Goal: Task Accomplishment & Management: Use online tool/utility

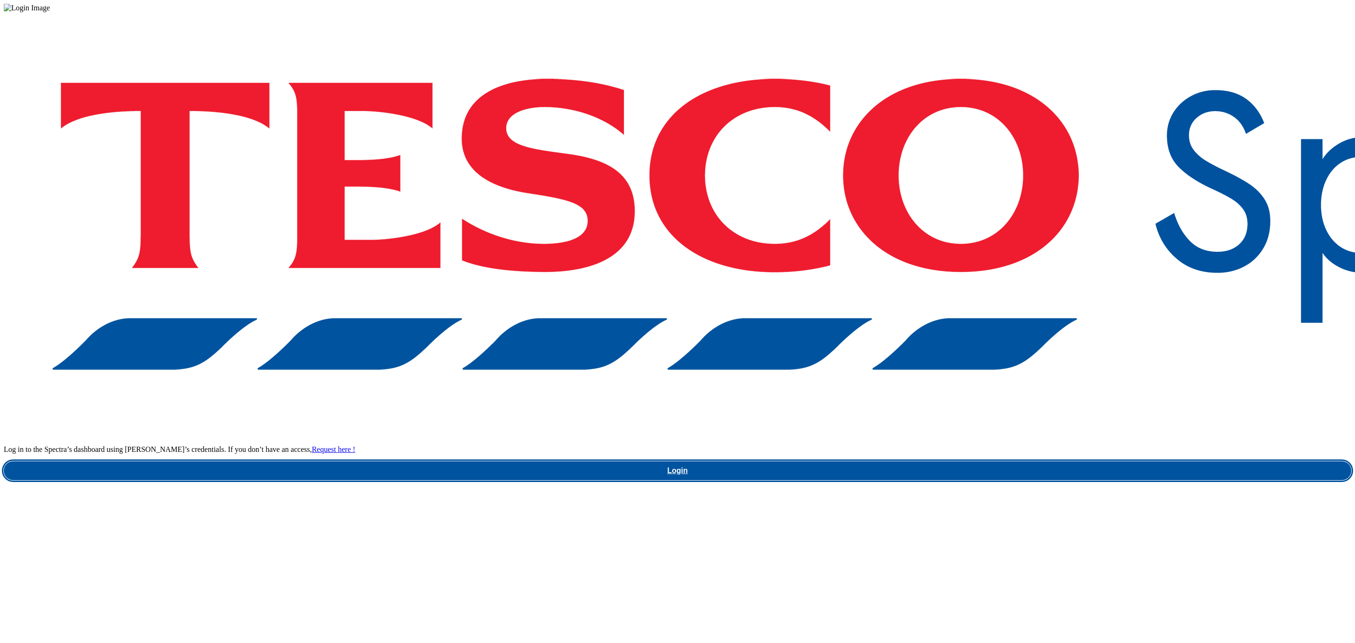
click at [984, 461] on link "Login" at bounding box center [677, 470] width 1347 height 19
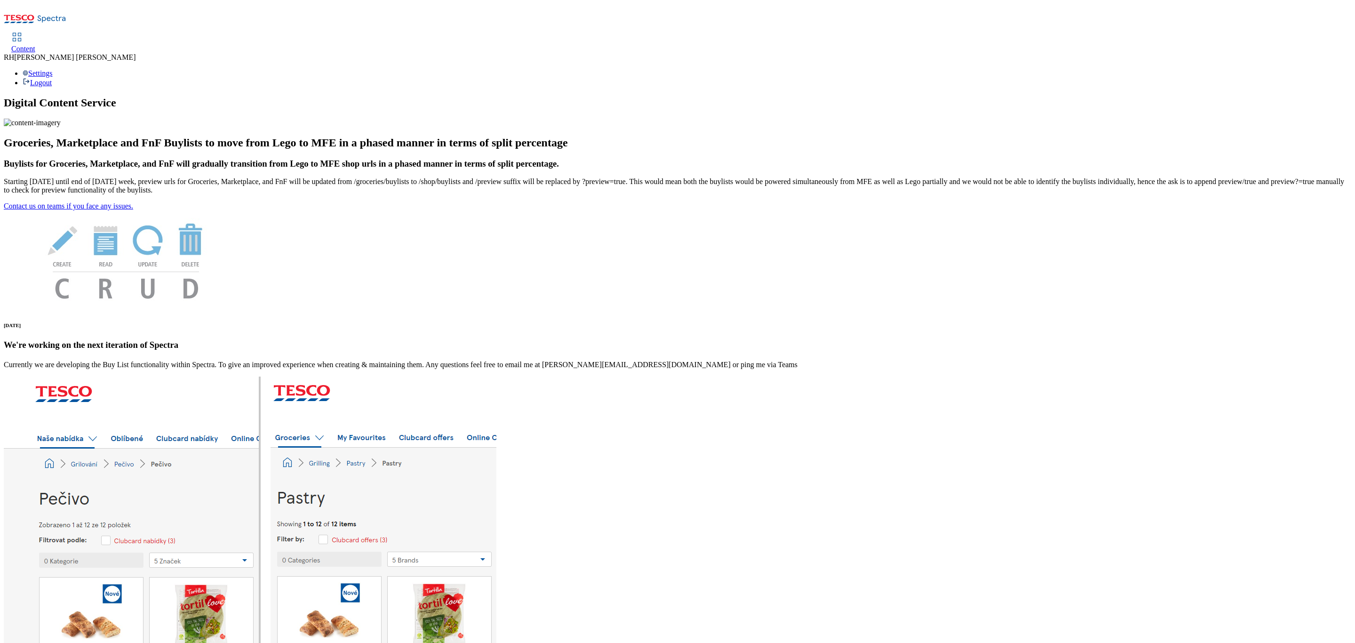
click at [35, 45] on span "Content" at bounding box center [23, 49] width 24 height 8
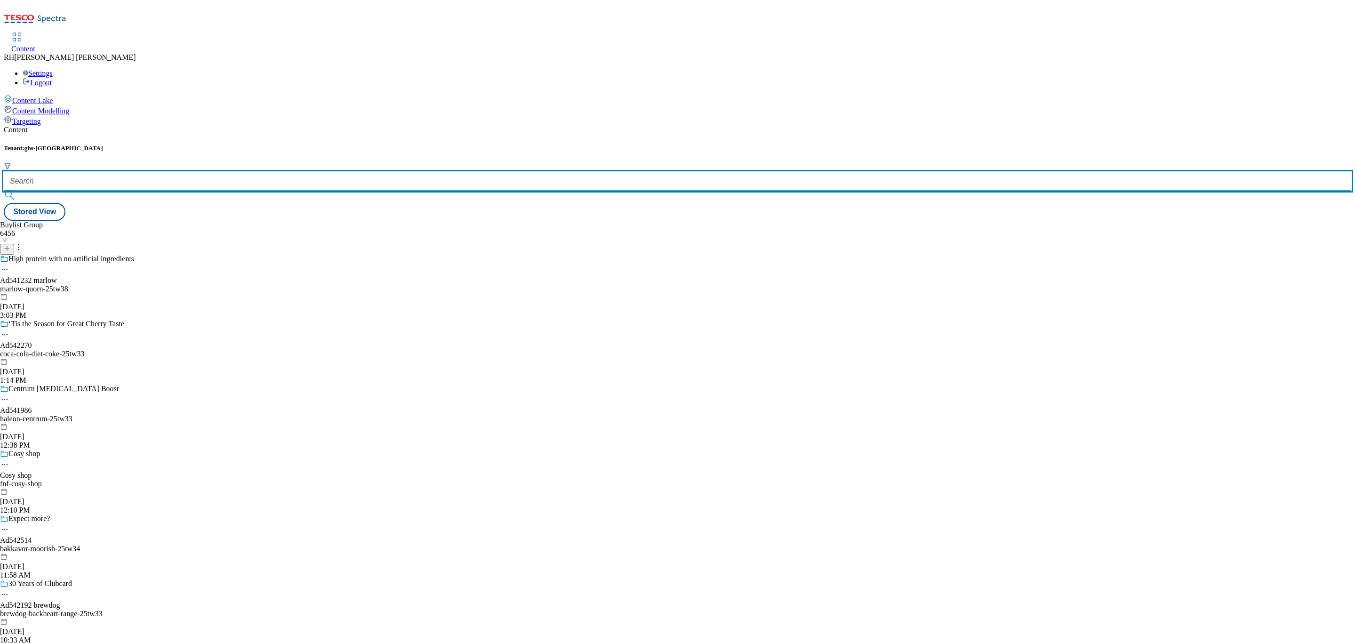
click at [208, 172] on input "text" at bounding box center [677, 181] width 1347 height 19
click at [216, 172] on input "text" at bounding box center [677, 181] width 1347 height 19
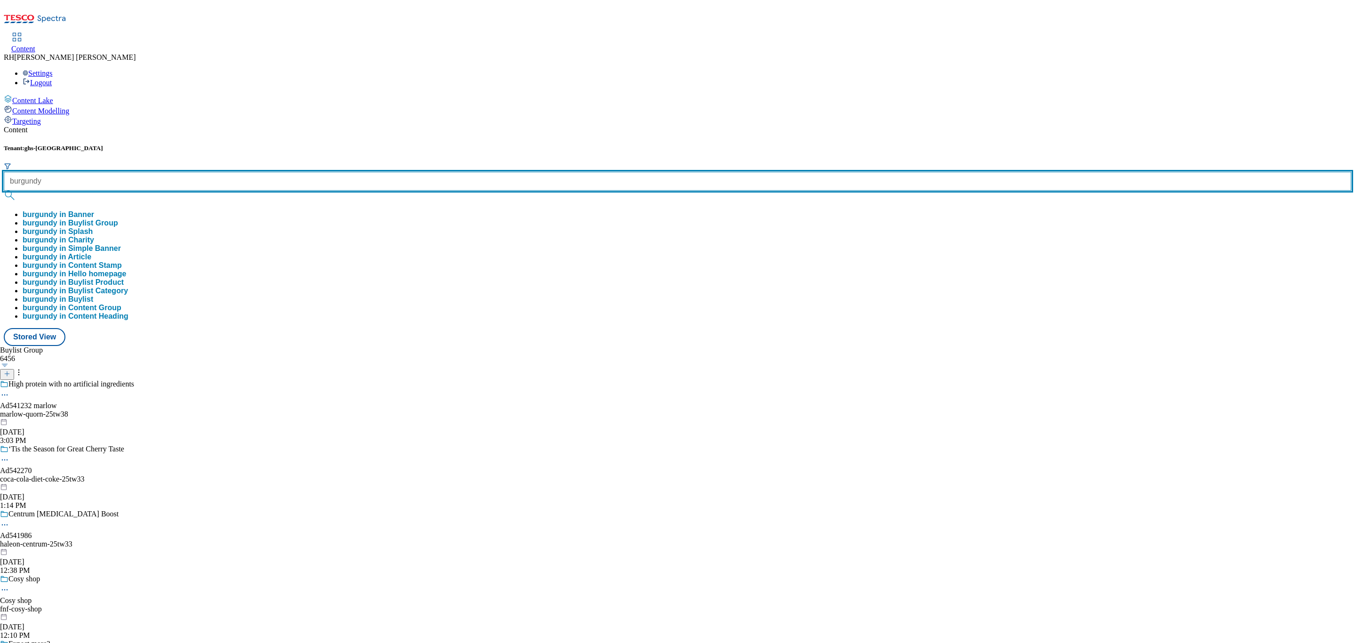
type input "burgundy"
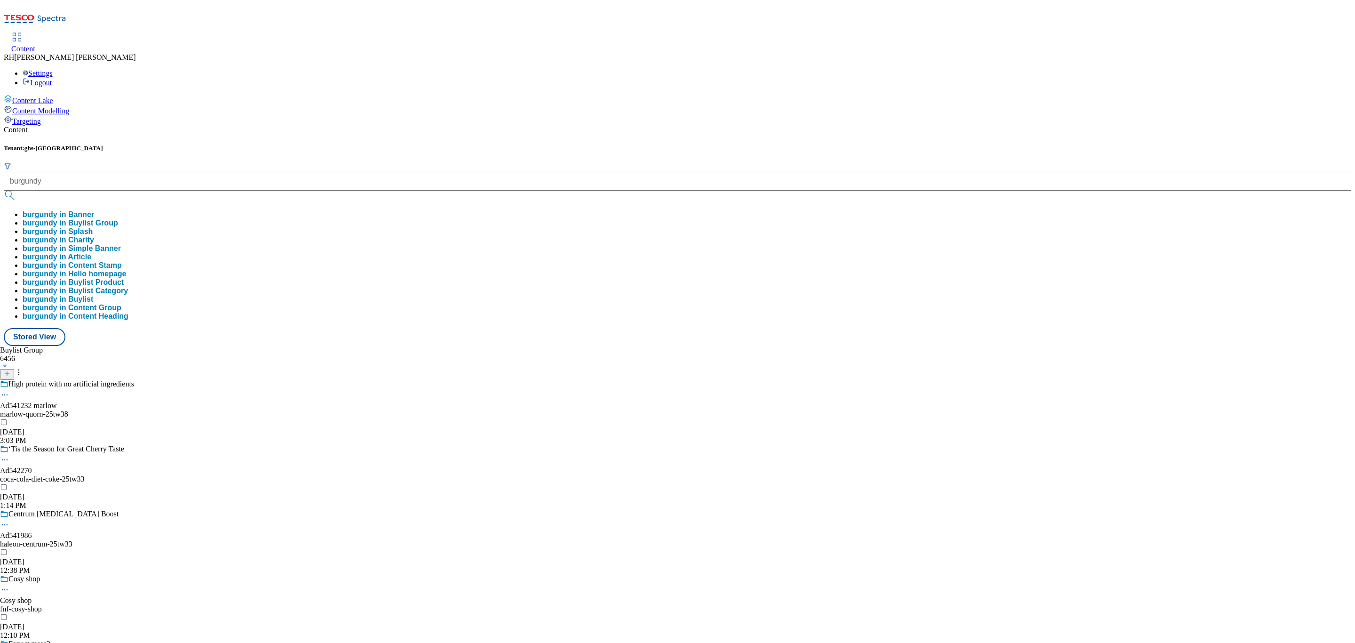
click at [118, 219] on button "burgundy in Buylist Group" at bounding box center [70, 223] width 95 height 8
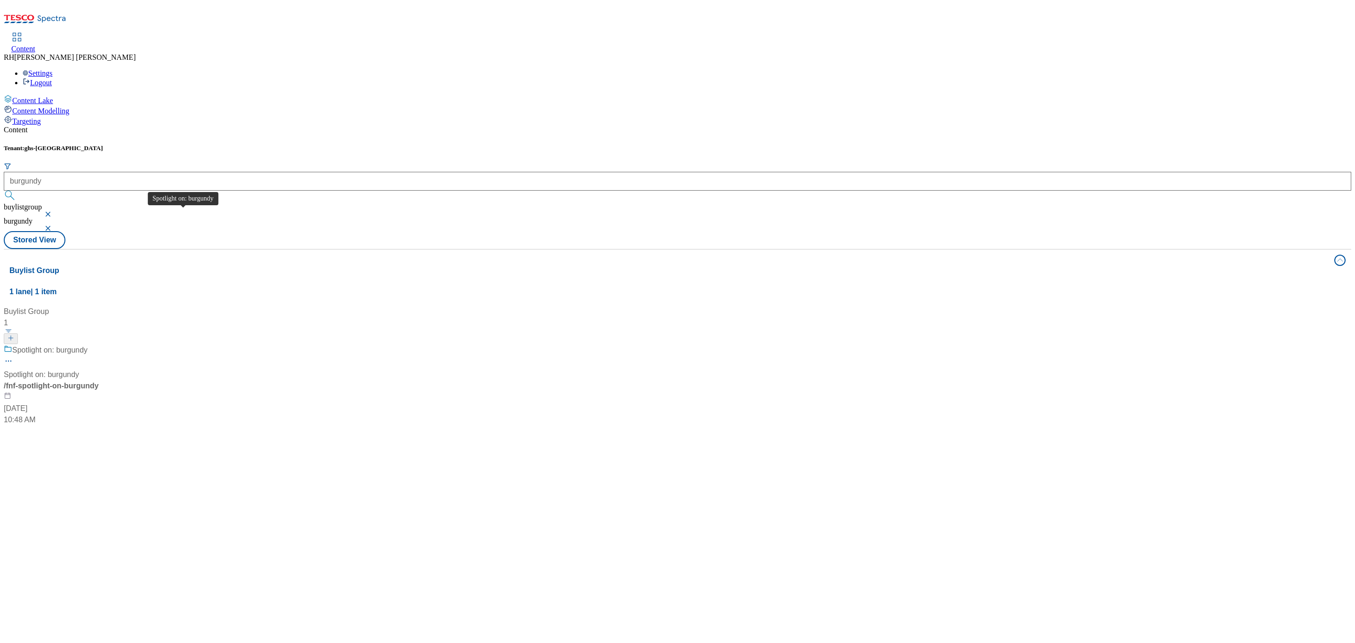
click at [79, 369] on span "Spotlight on: burgundy" at bounding box center [41, 374] width 75 height 11
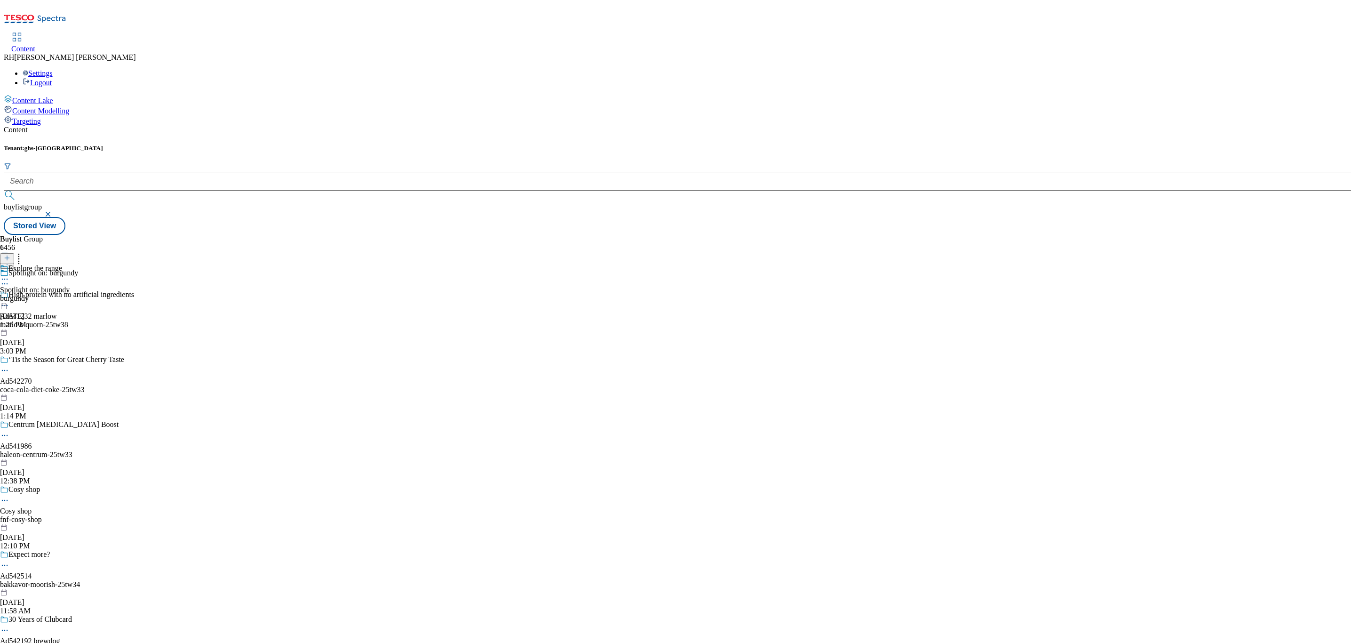
click at [70, 294] on div "burgundy" at bounding box center [35, 298] width 70 height 8
click at [51, 294] on div "all-products" at bounding box center [25, 298] width 51 height 8
click at [9, 296] on icon at bounding box center [4, 300] width 9 height 9
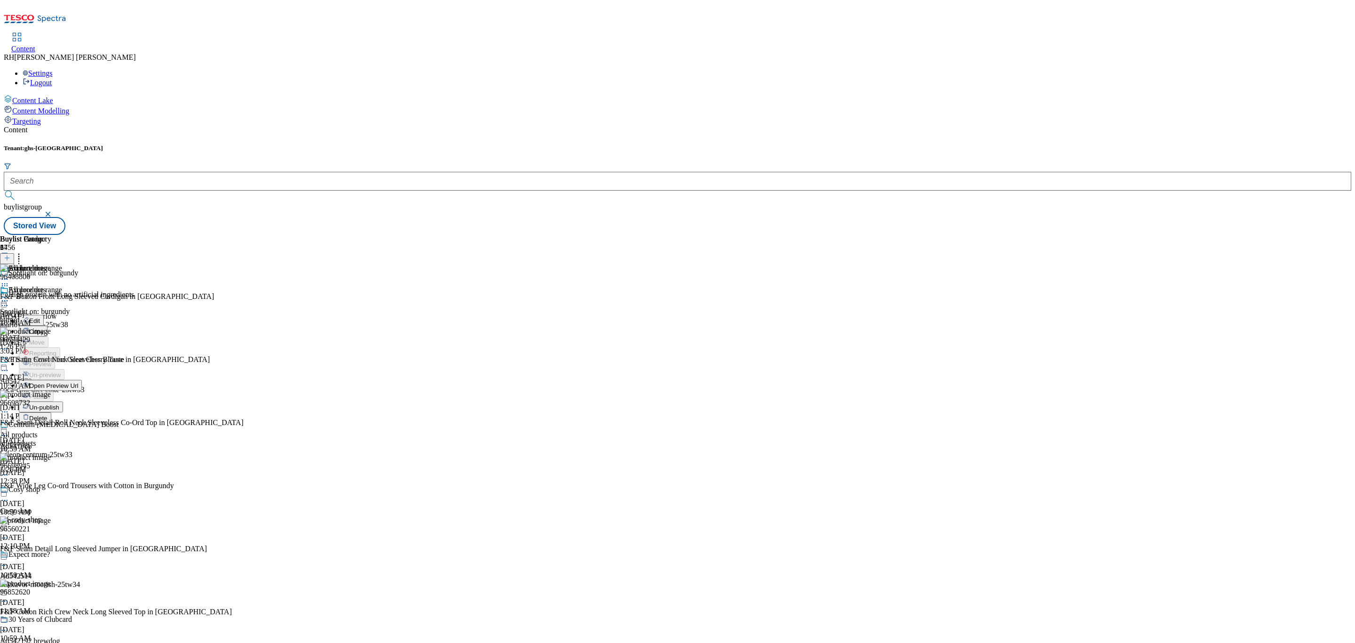
click at [59, 404] on span "Un-publish" at bounding box center [44, 407] width 30 height 7
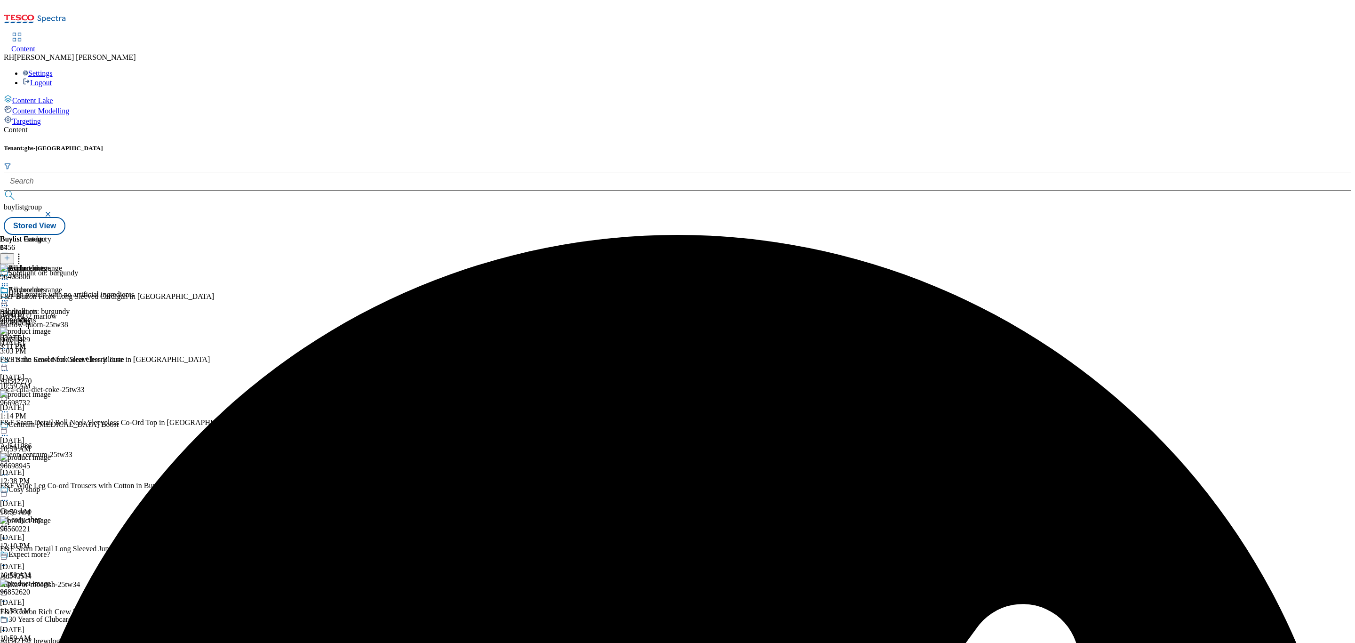
click at [9, 296] on icon at bounding box center [4, 300] width 9 height 9
click at [61, 371] on span "Un-preview" at bounding box center [45, 374] width 32 height 7
click at [24, 252] on icon at bounding box center [18, 256] width 9 height 9
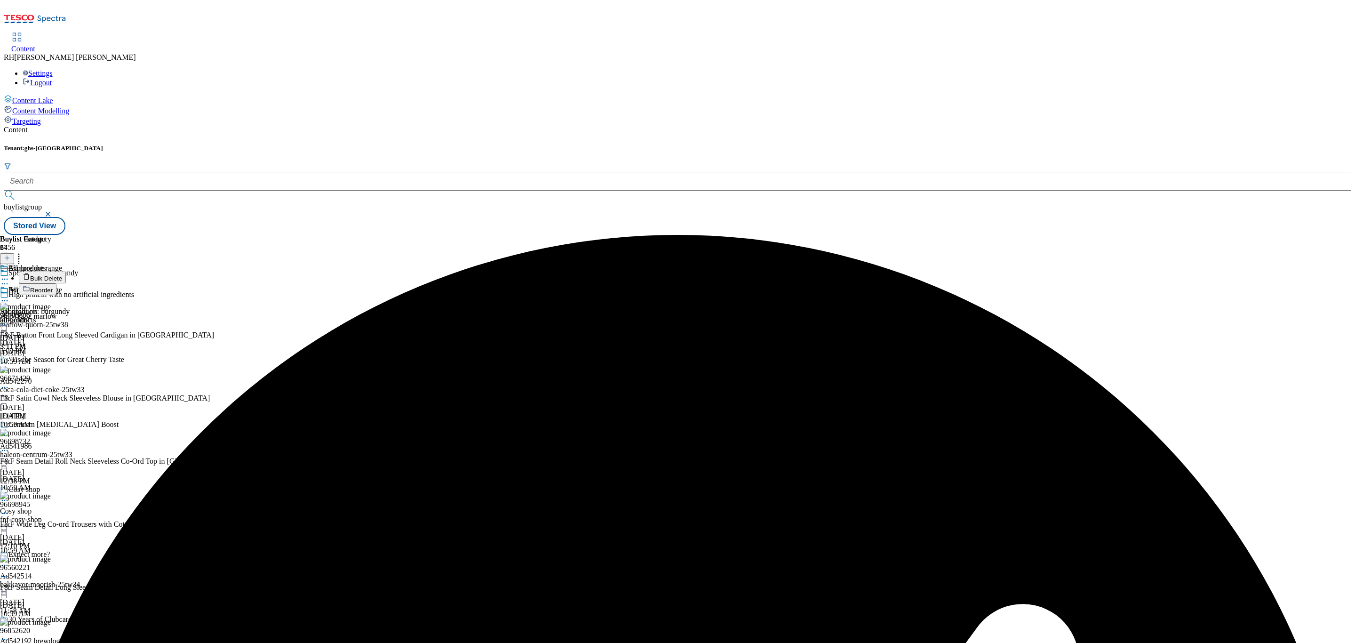
click at [62, 275] on span "Bulk Delete" at bounding box center [46, 278] width 32 height 7
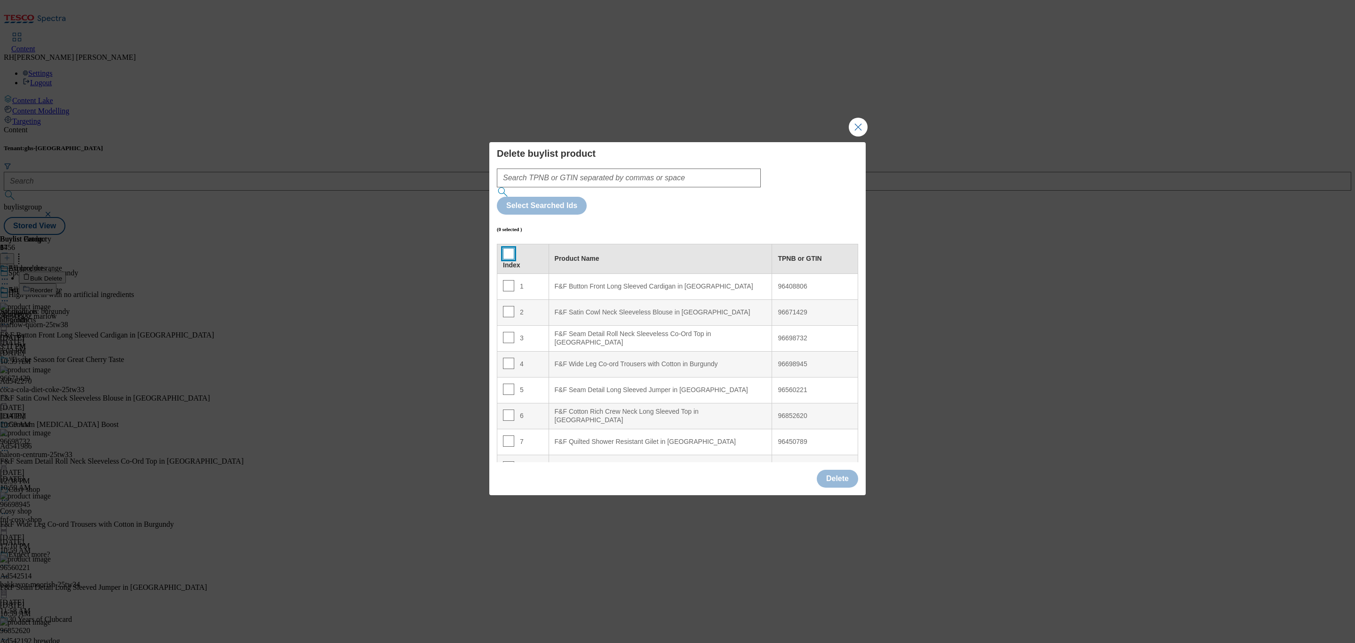
click at [504, 248] on input "Modal" at bounding box center [508, 253] width 11 height 11
checkbox input "true"
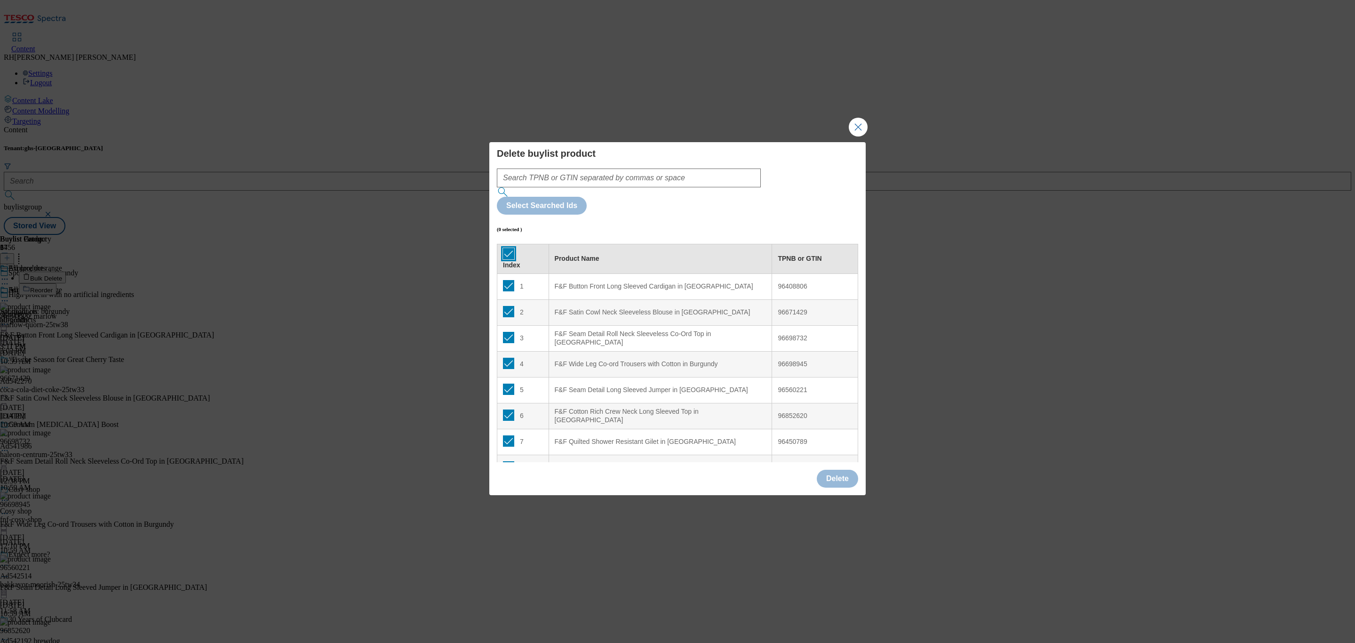
checkbox input "true"
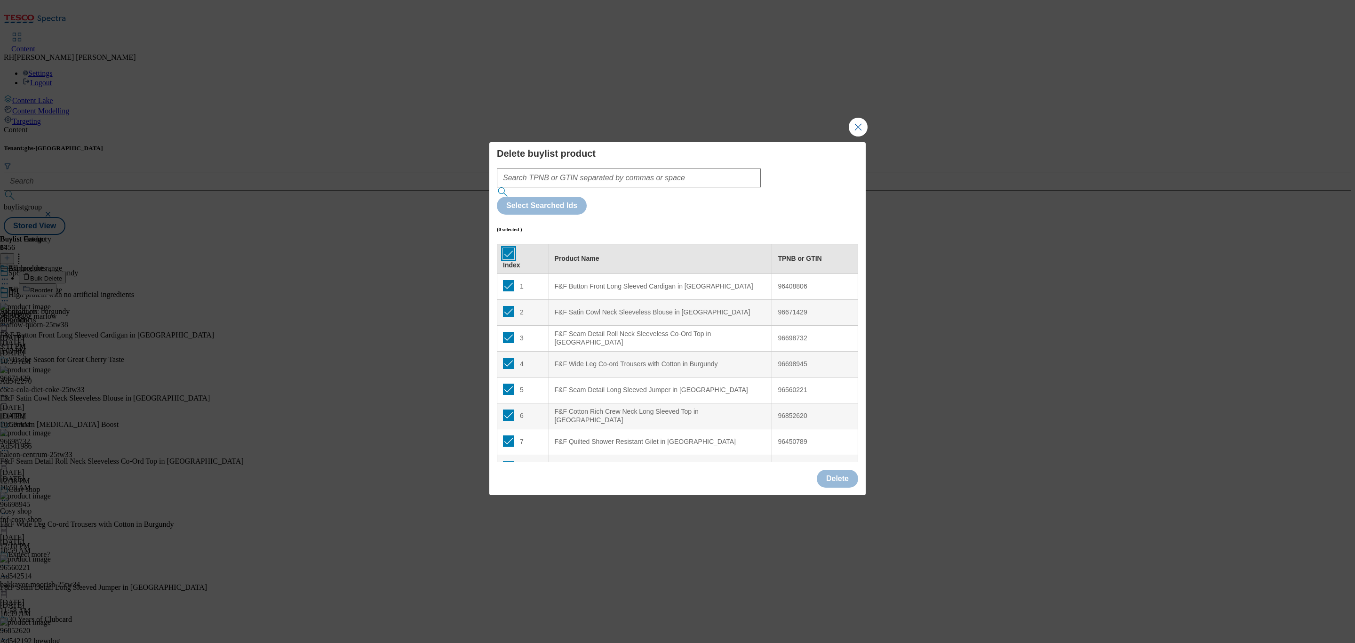
checkbox input "true"
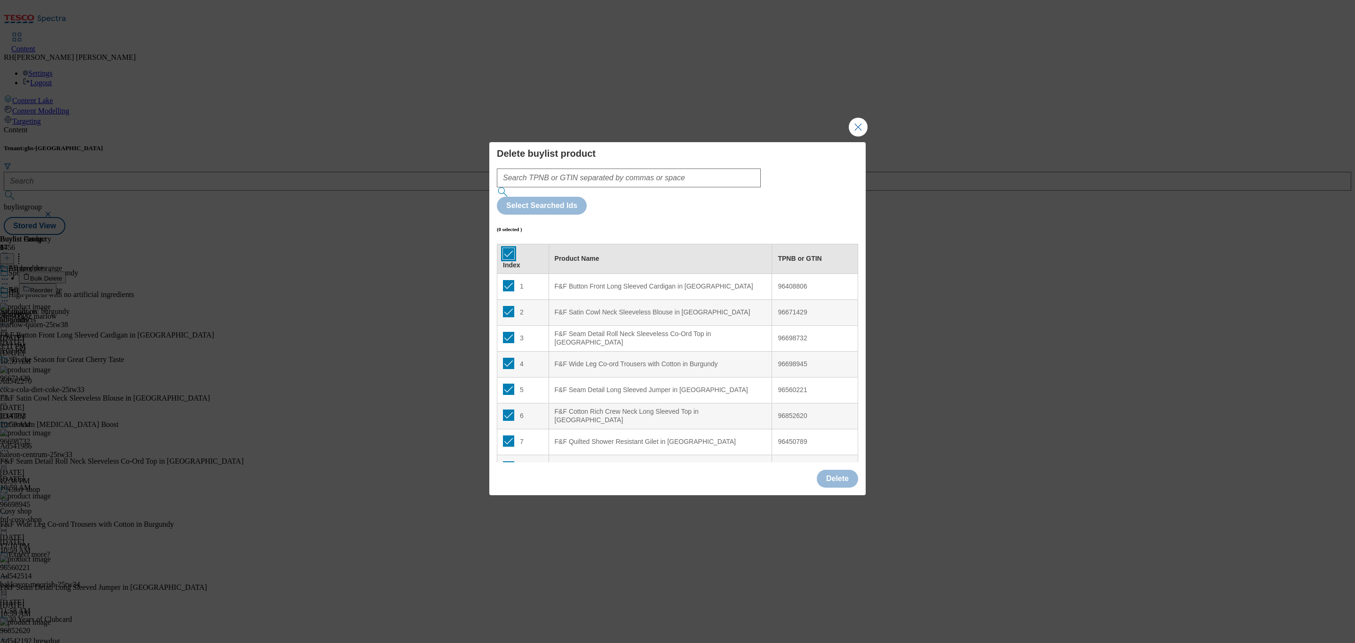
checkbox input "true"
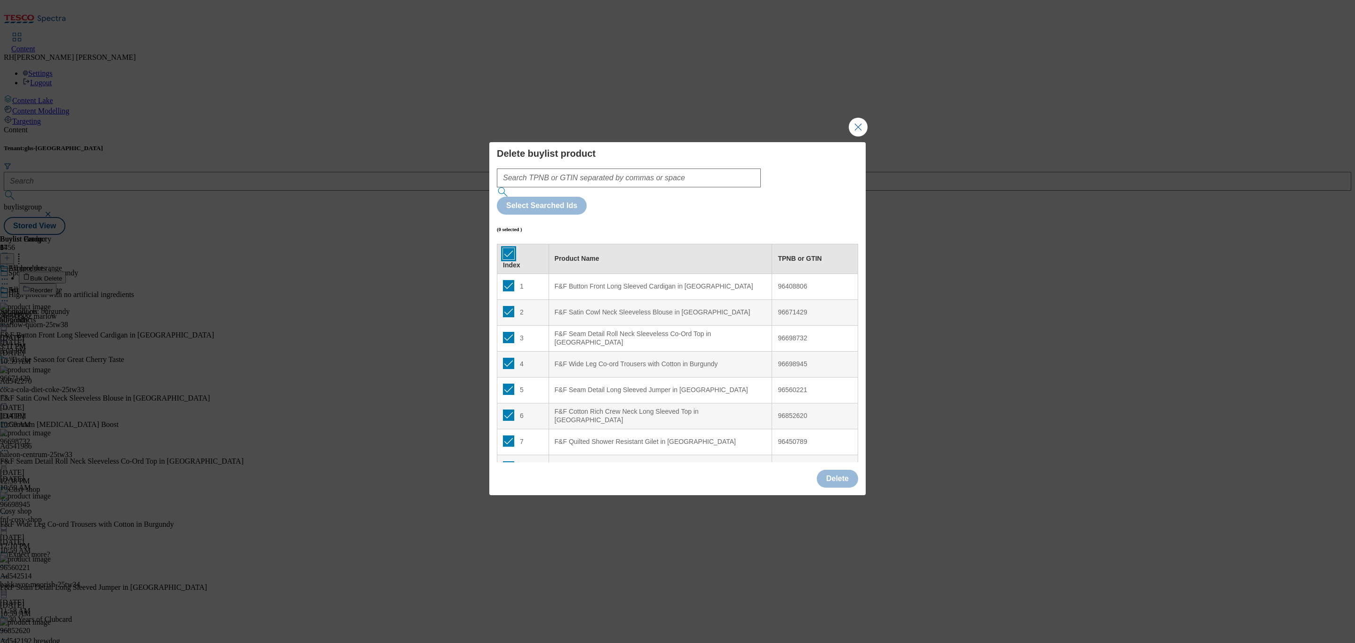
checkbox input "true"
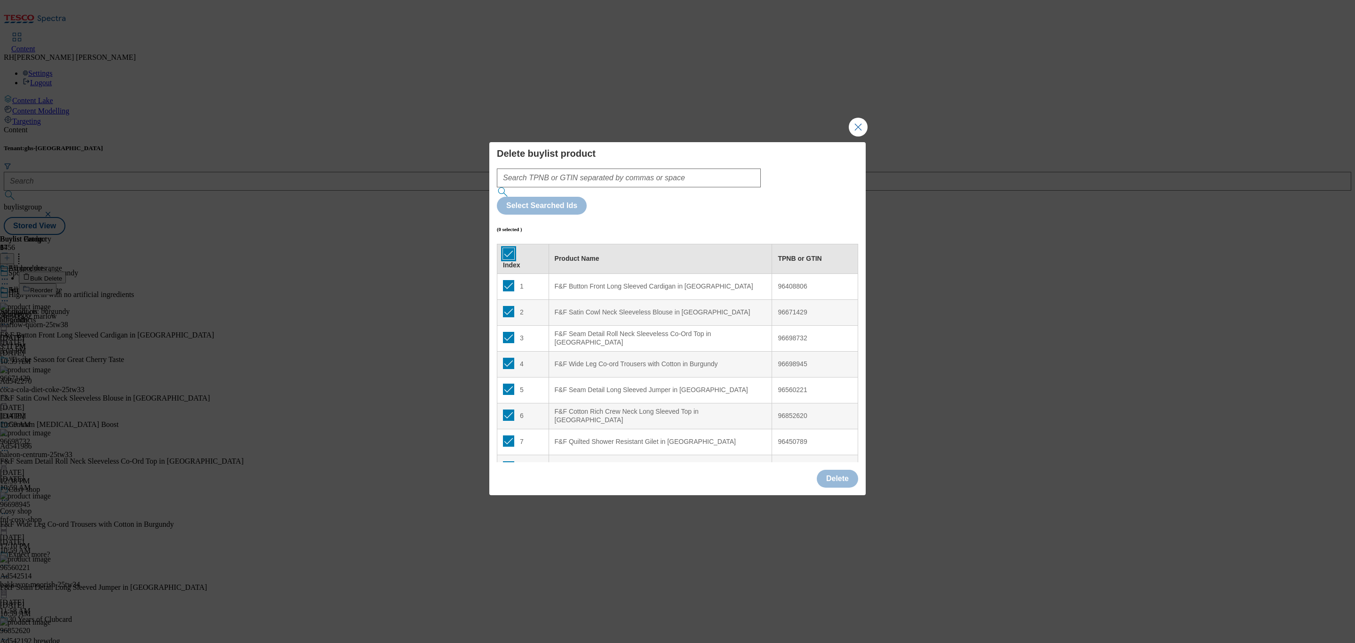
checkbox input "true"
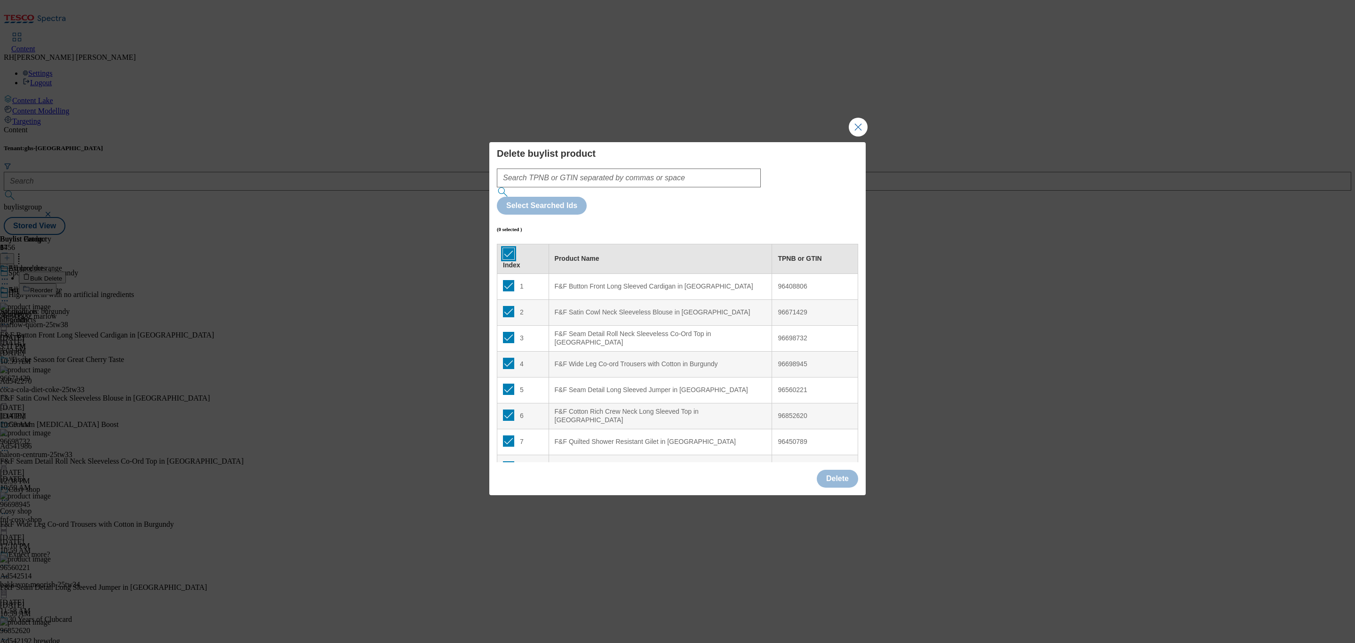
checkbox input "true"
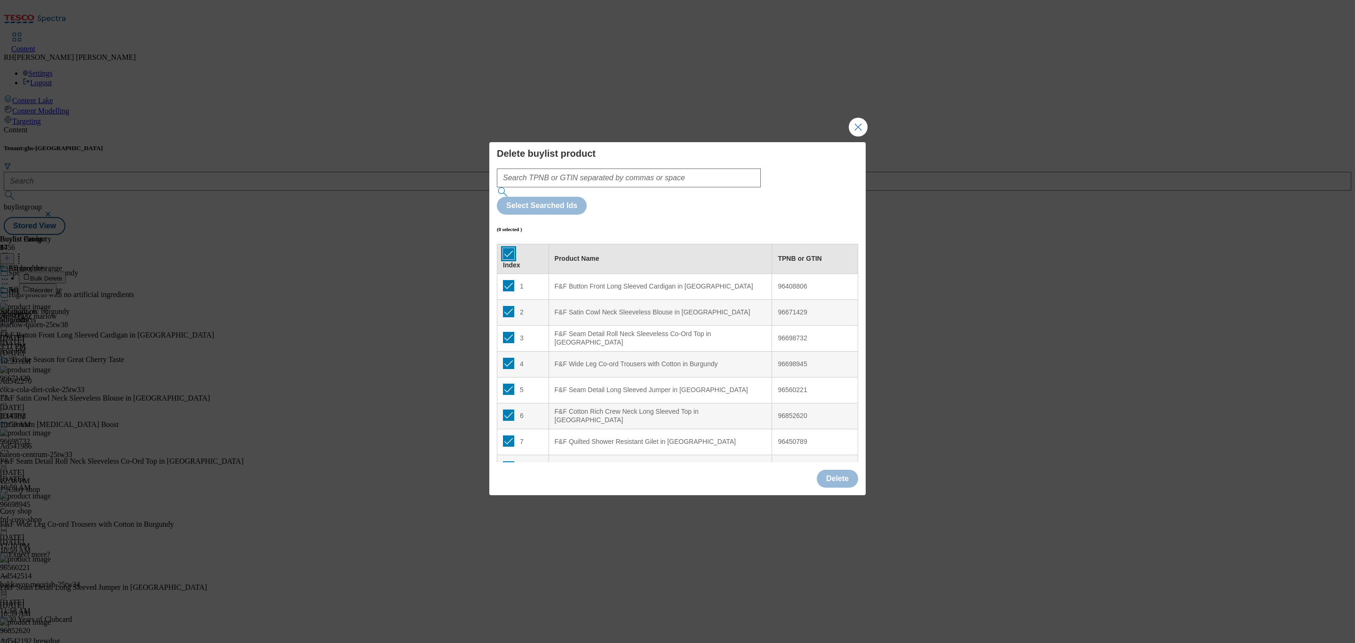
checkbox input "true"
click at [838, 469] on button "Delete" at bounding box center [837, 478] width 41 height 18
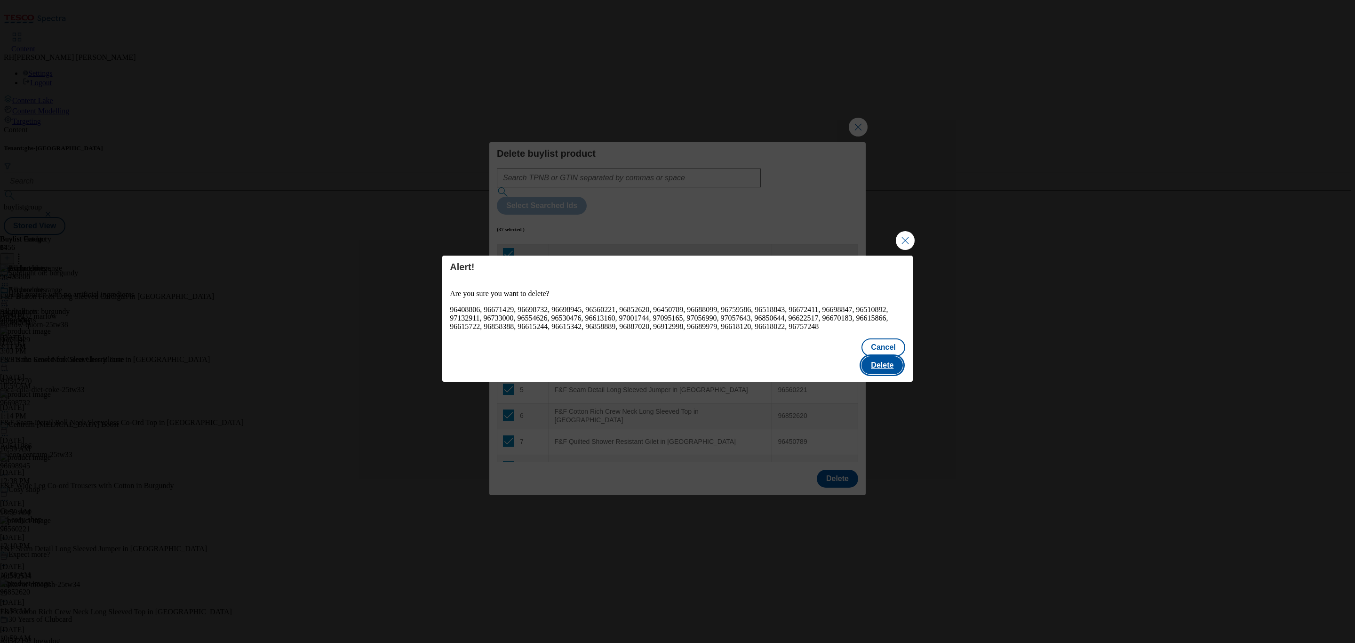
click at [889, 363] on button "Delete" at bounding box center [881, 365] width 41 height 18
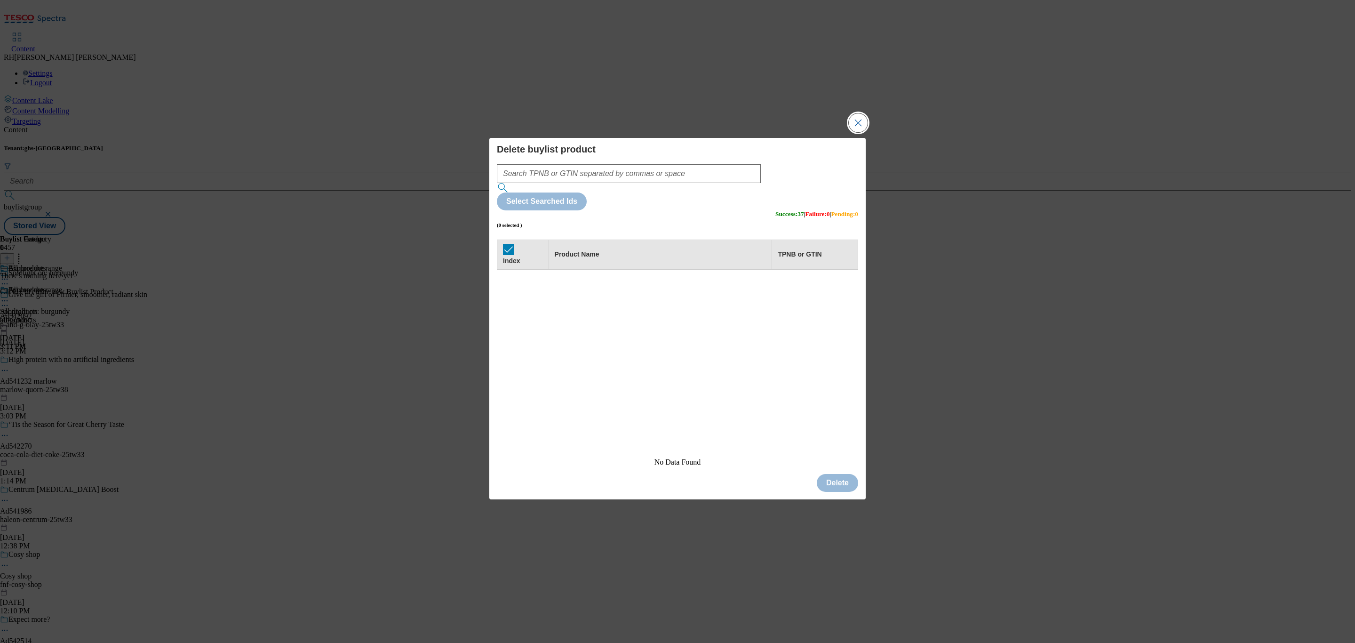
click at [864, 132] on button "Close Modal" at bounding box center [858, 122] width 19 height 19
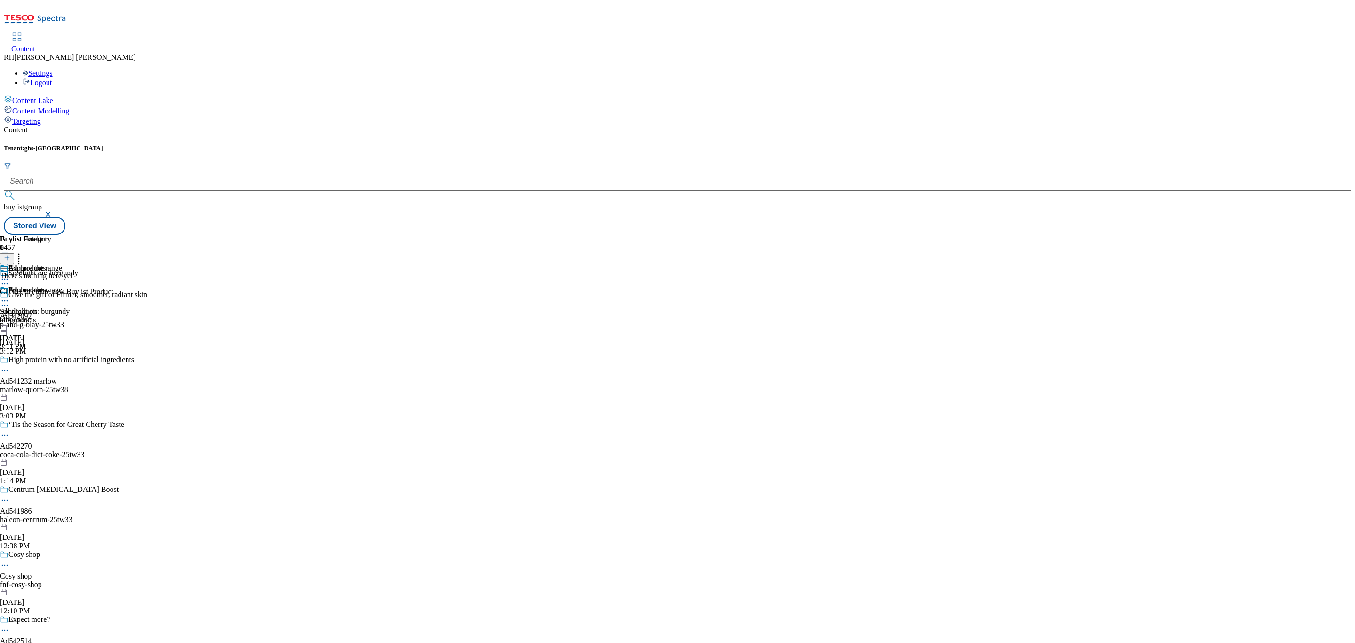
click at [113, 235] on header "Buylist Product 0" at bounding box center [56, 249] width 113 height 29
click at [14, 253] on button at bounding box center [7, 258] width 14 height 11
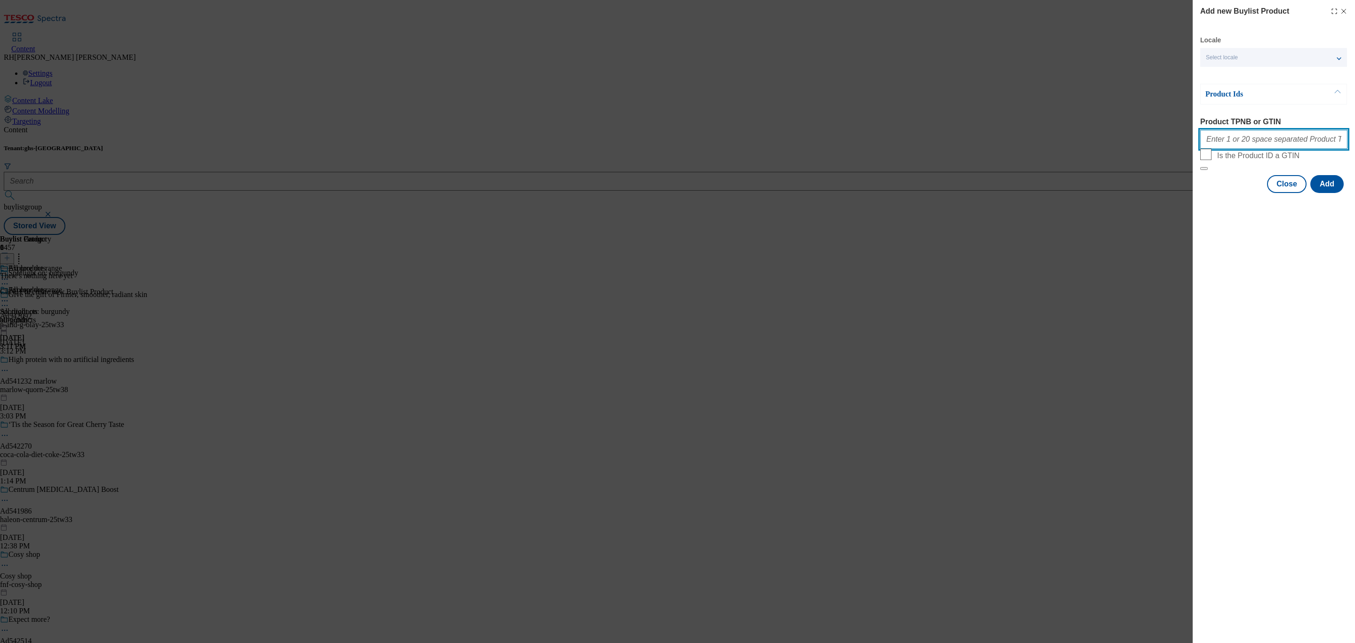
click at [1280, 144] on input "Product TPNB or GTIN" at bounding box center [1273, 139] width 147 height 19
paste input "97056978 97095142 97055150 96793400 97057637 97094811 96793901 97163684 9667240…"
type input "97056978 97095142 97055150 96793400 97057637 97094811 96793901 97163684 9667240…"
click at [1315, 193] on button "Add" at bounding box center [1326, 184] width 33 height 18
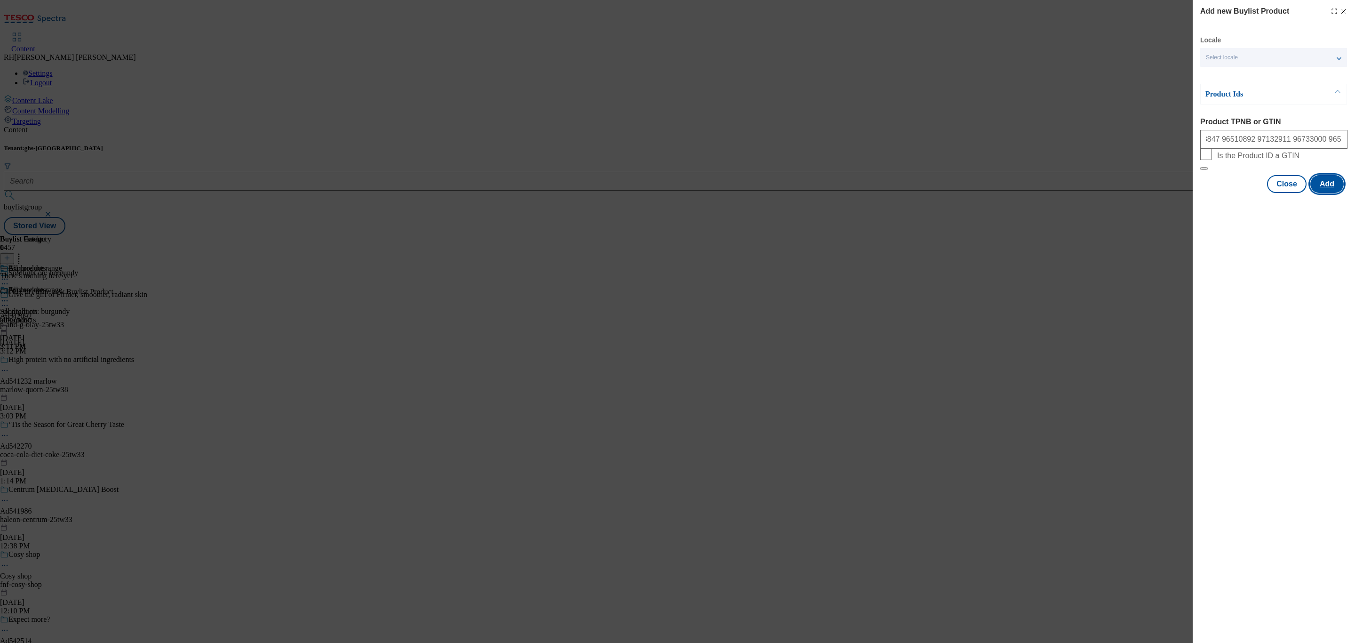
scroll to position [0, 0]
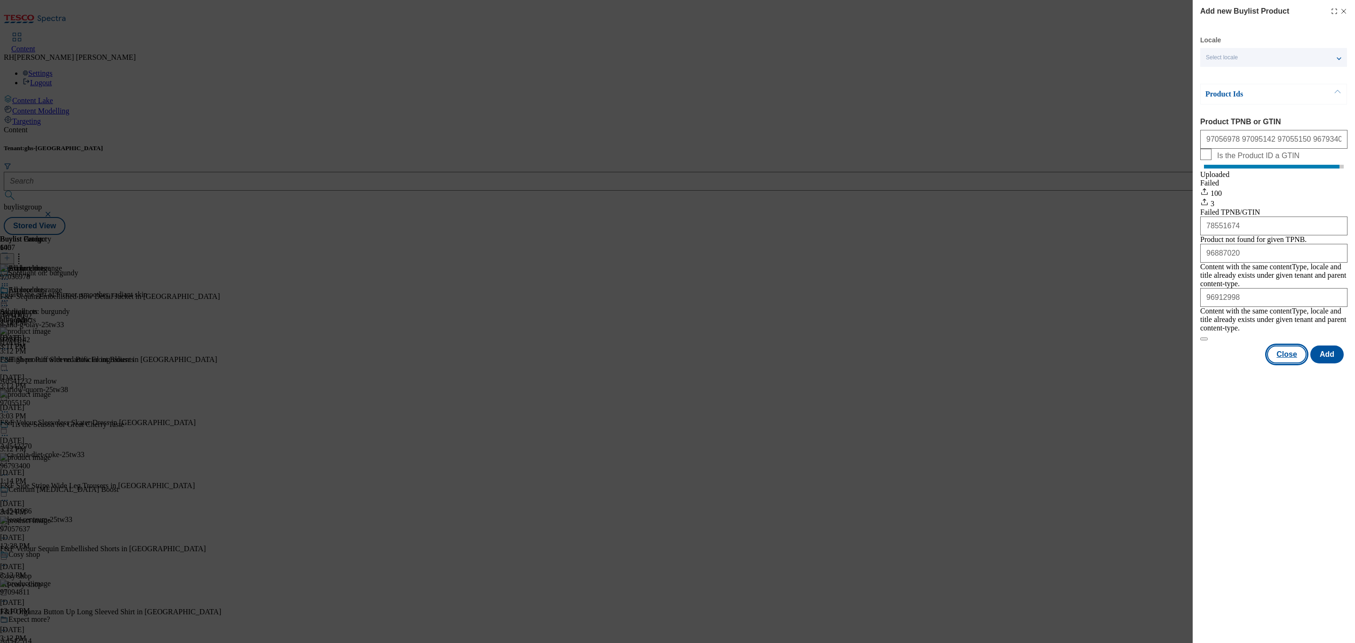
click at [1287, 356] on button "Close" at bounding box center [1287, 354] width 40 height 18
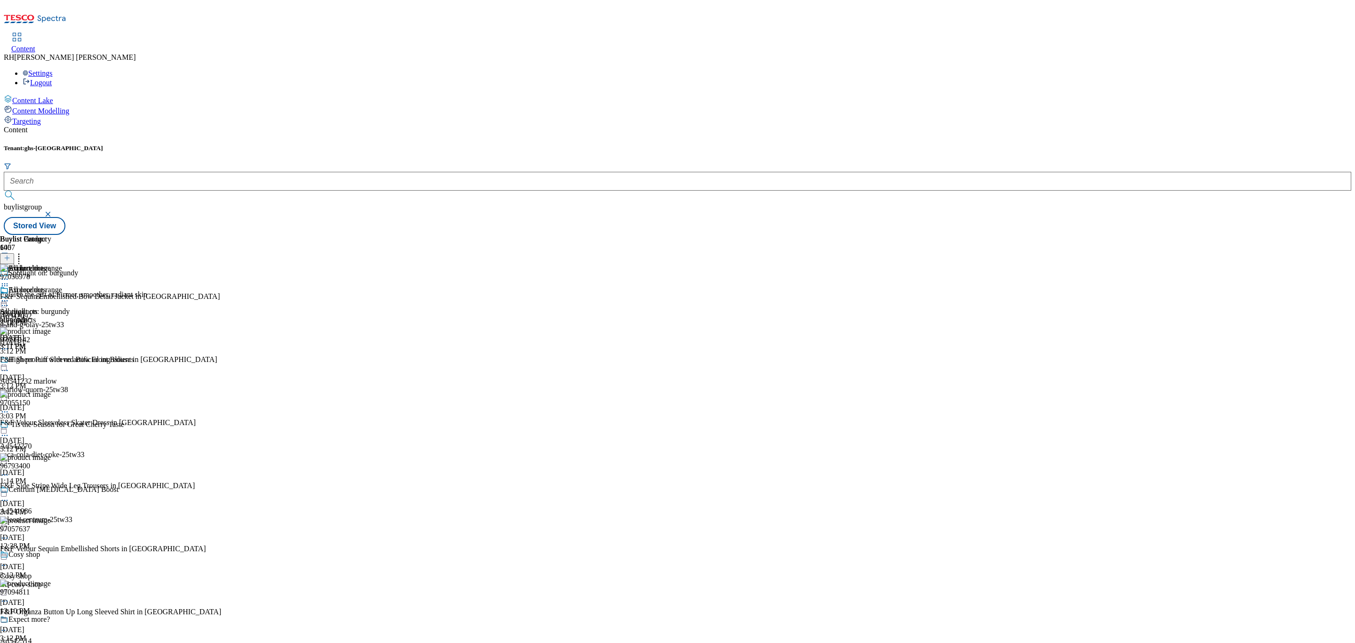
click at [9, 296] on icon at bounding box center [4, 300] width 9 height 9
click at [40, 317] on span "Edit" at bounding box center [34, 320] width 11 height 7
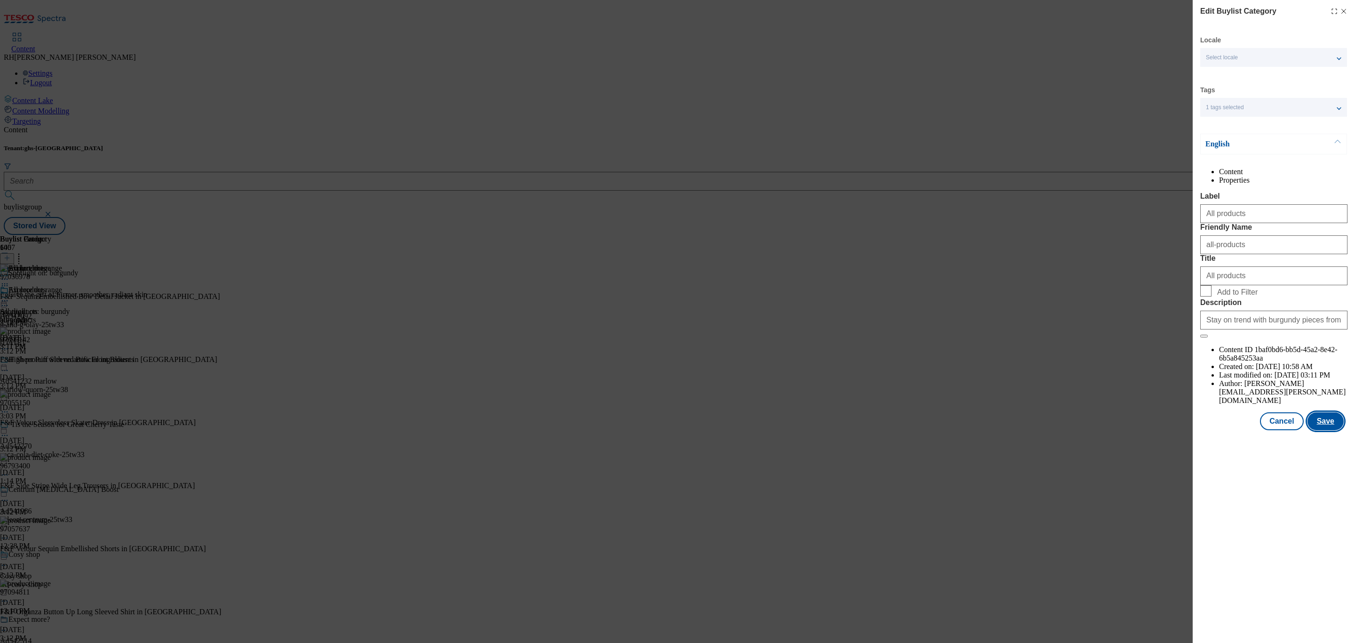
click at [1323, 430] on button "Save" at bounding box center [1325, 421] width 36 height 18
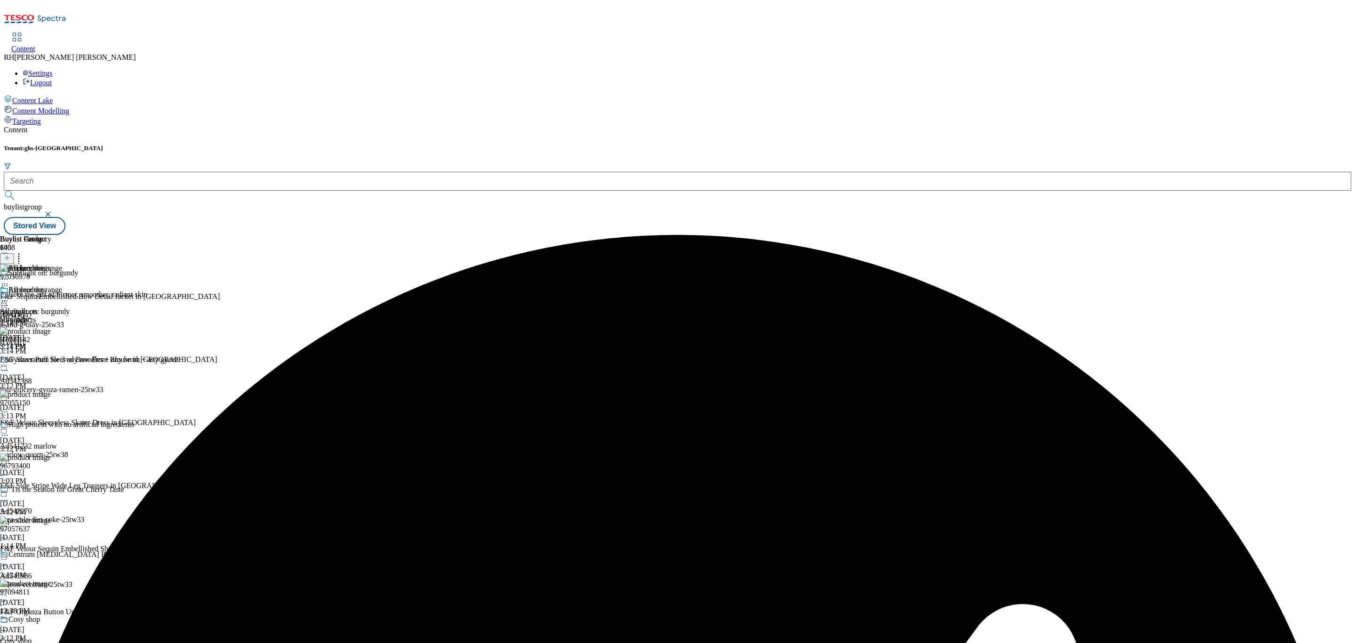
click at [9, 296] on icon at bounding box center [4, 300] width 9 height 9
click at [51, 360] on span "Preview" at bounding box center [40, 363] width 22 height 7
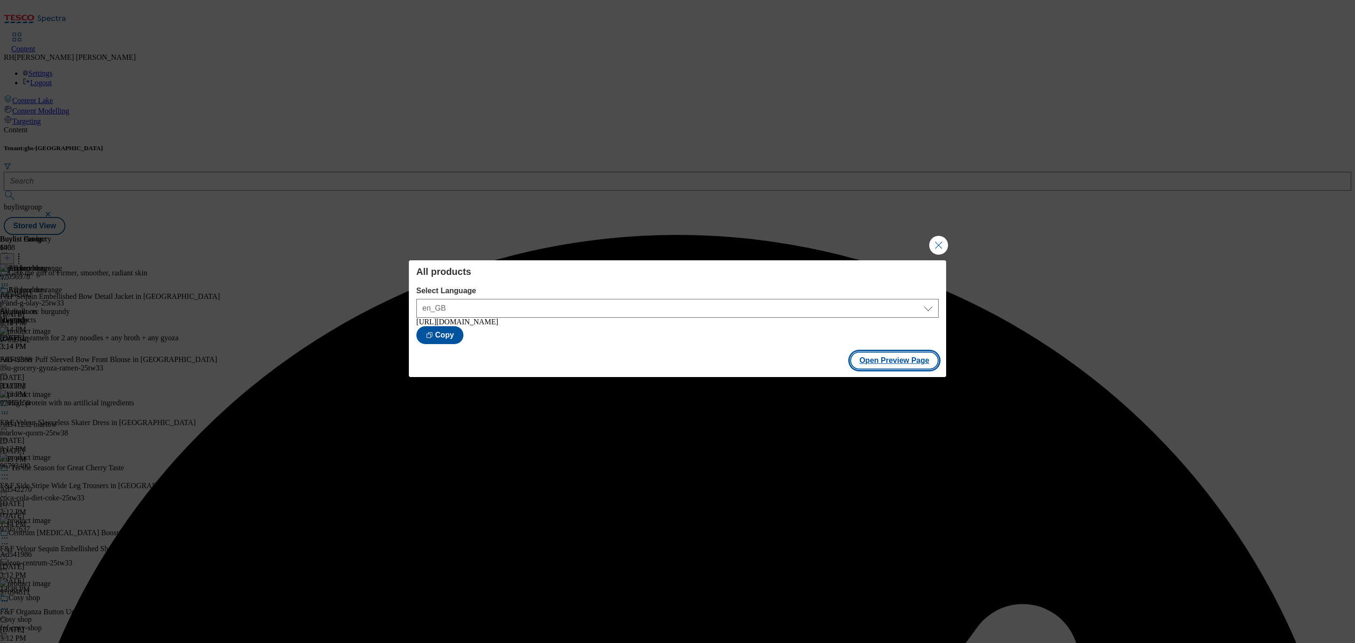
click at [889, 365] on button "Open Preview Page" at bounding box center [894, 360] width 89 height 18
click at [941, 243] on button "Close Modal" at bounding box center [938, 245] width 19 height 19
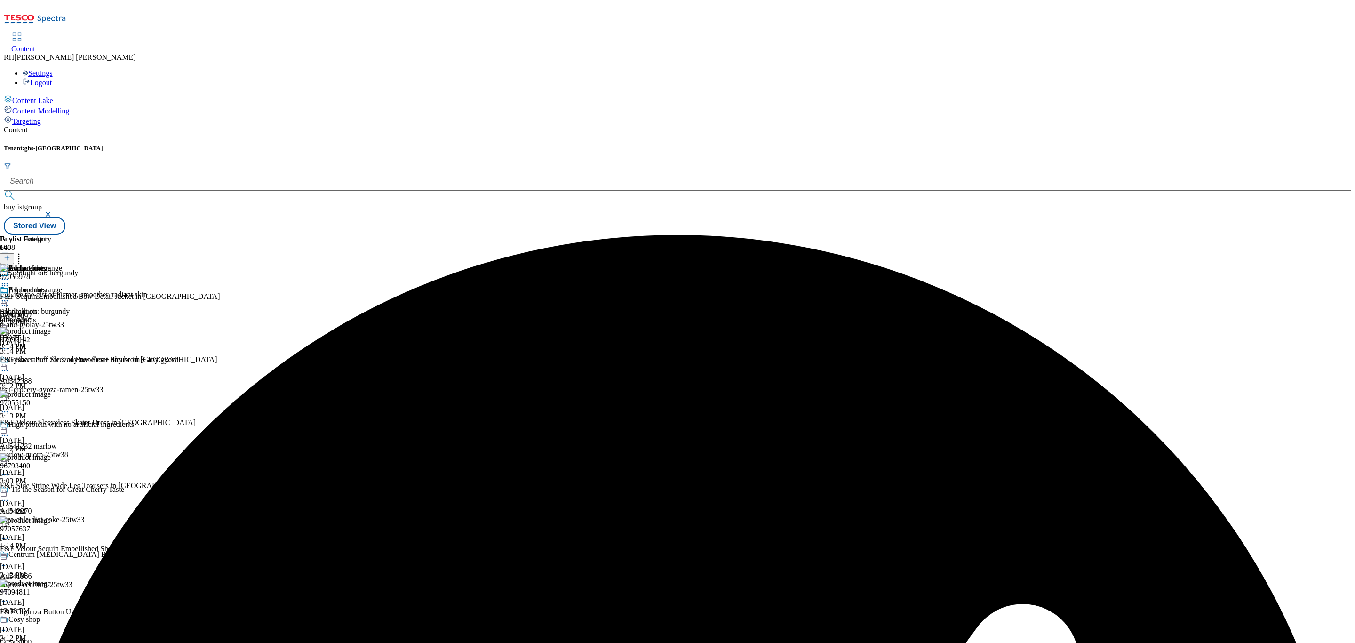
click at [9, 296] on icon at bounding box center [4, 300] width 9 height 9
click at [50, 393] on span "Publish" at bounding box center [39, 396] width 21 height 7
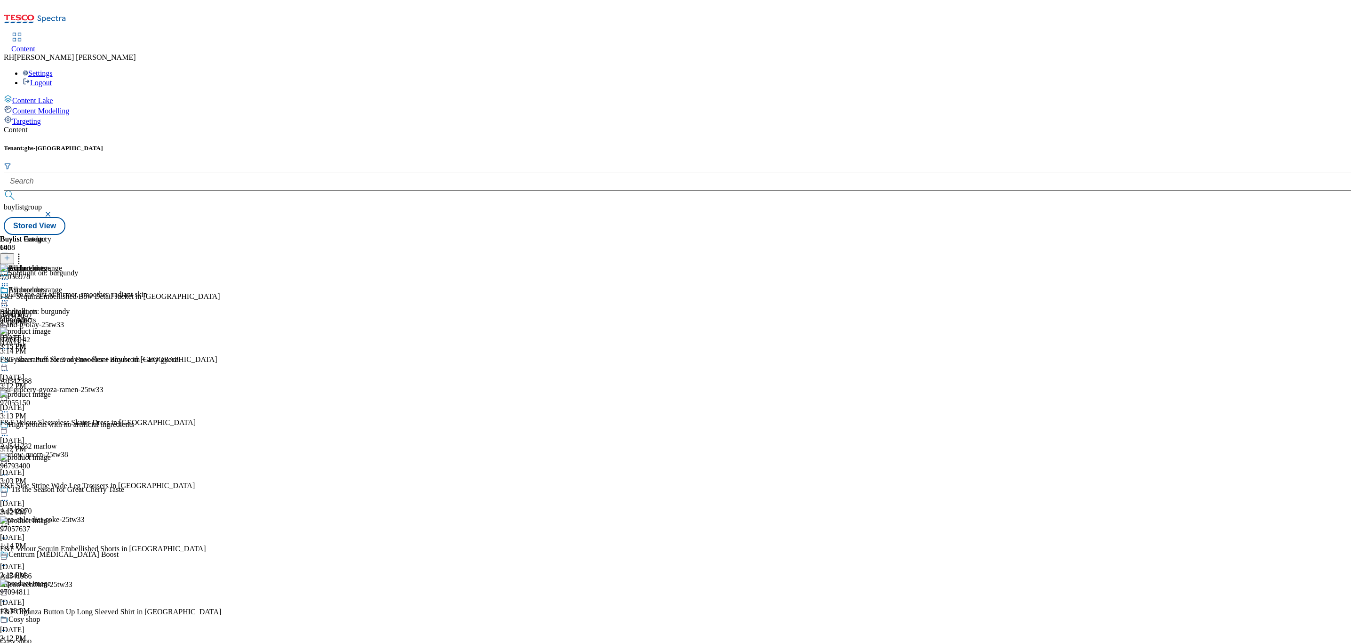
scroll to position [1129, 0]
